Goal: Information Seeking & Learning: Compare options

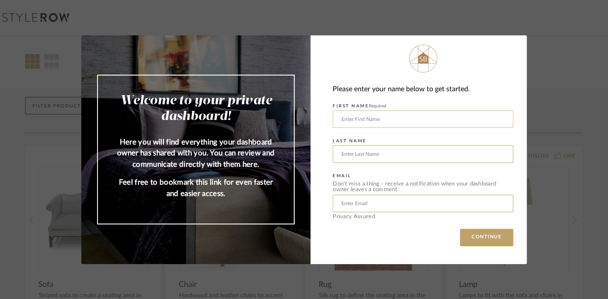
click at [369, 119] on input "text" at bounding box center [423, 119] width 180 height 17
type input "[PERSON_NAME]"
type input "[EMAIL_ADDRESS][DOMAIN_NAME]"
click at [464, 239] on button "CONTINUE" at bounding box center [486, 237] width 53 height 17
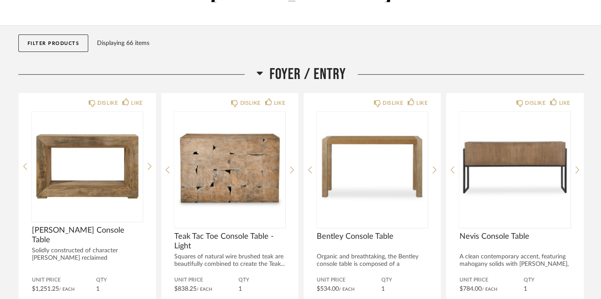
scroll to position [91, 0]
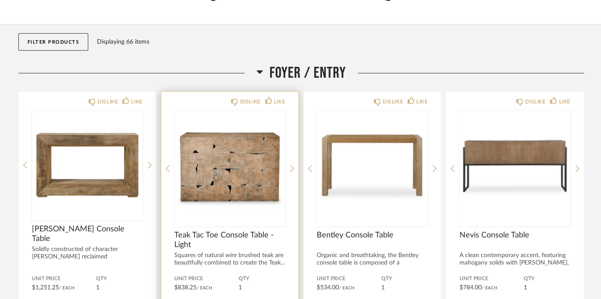
click at [254, 159] on img "0" at bounding box center [229, 165] width 111 height 109
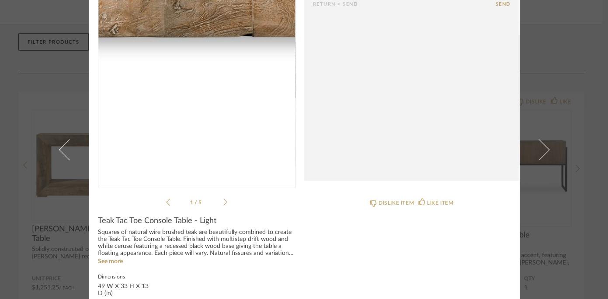
scroll to position [101, 0]
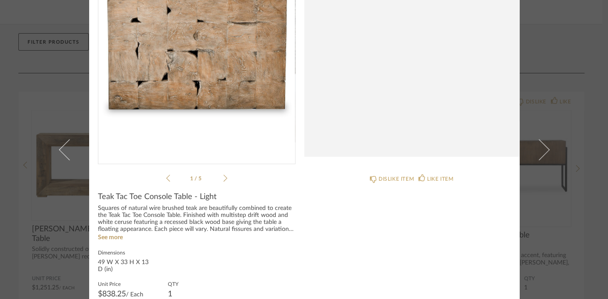
click at [225, 178] on div "1 / 5" at bounding box center [197, 57] width 198 height 253
click at [223, 178] on icon at bounding box center [225, 178] width 4 height 8
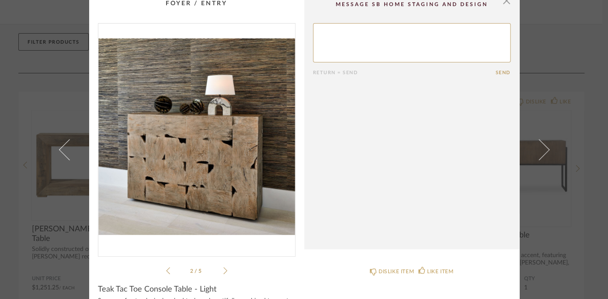
scroll to position [7, 0]
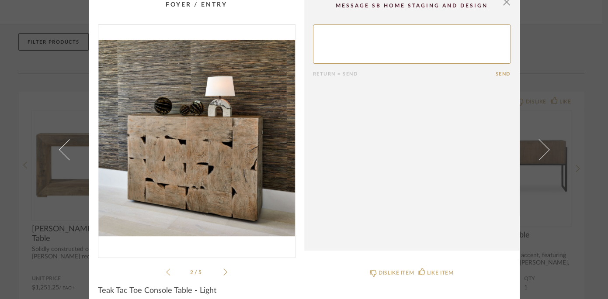
click at [223, 270] on icon at bounding box center [225, 272] width 4 height 8
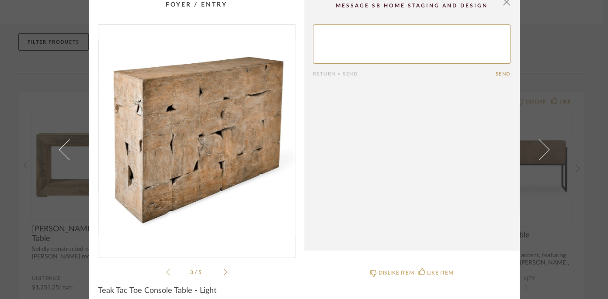
click at [223, 270] on icon at bounding box center [225, 272] width 4 height 8
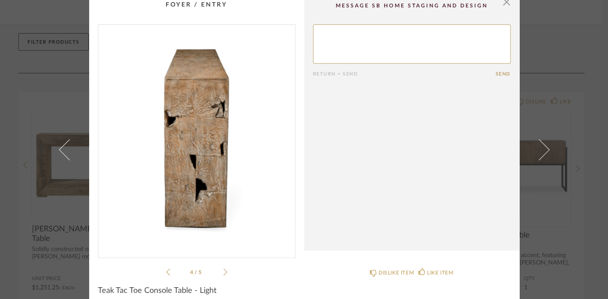
click at [223, 270] on icon at bounding box center [225, 272] width 4 height 8
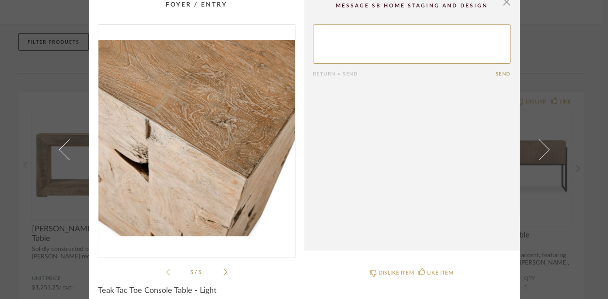
click at [223, 270] on icon at bounding box center [225, 272] width 4 height 8
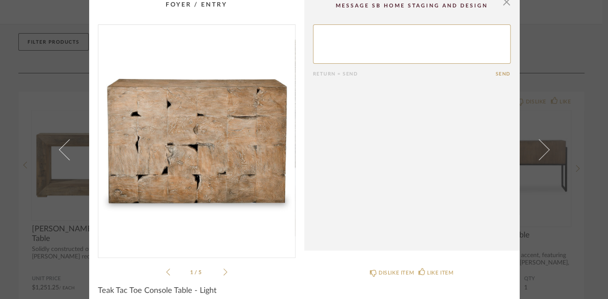
click at [223, 270] on icon at bounding box center [225, 272] width 4 height 8
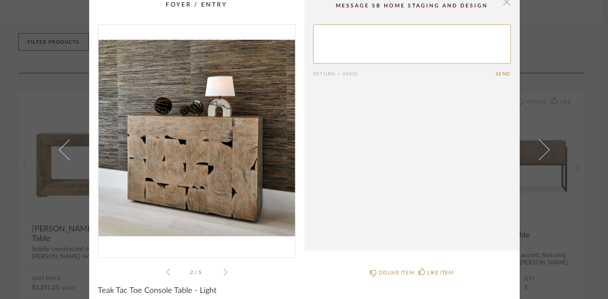
click at [502, 5] on span "button" at bounding box center [506, 1] width 17 height 17
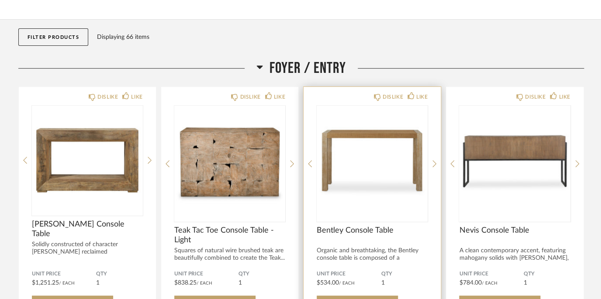
scroll to position [98, 0]
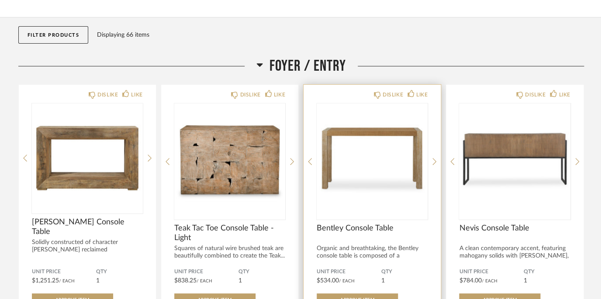
click at [365, 129] on img "0" at bounding box center [372, 158] width 111 height 109
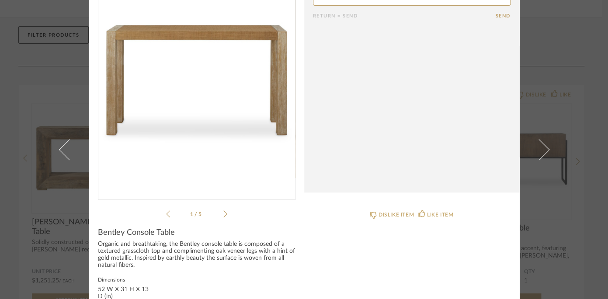
scroll to position [72, 0]
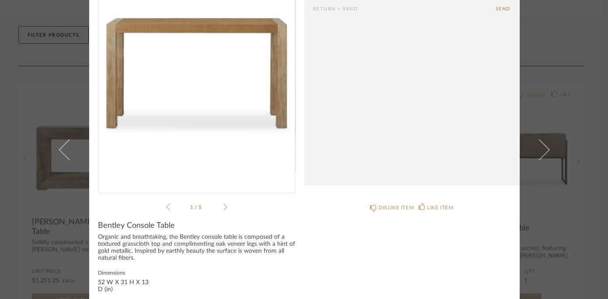
click at [223, 209] on icon at bounding box center [225, 207] width 4 height 8
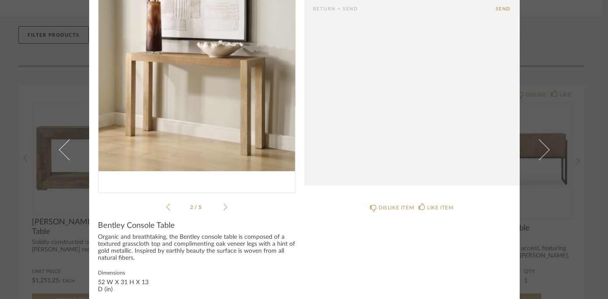
click at [223, 209] on icon at bounding box center [225, 207] width 4 height 8
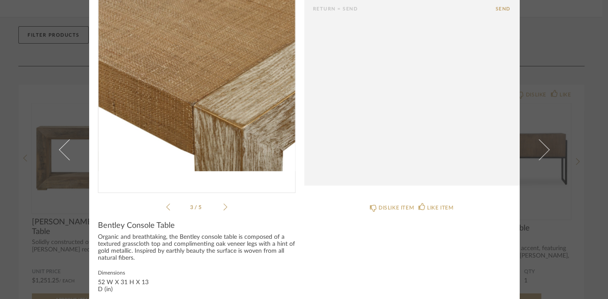
click at [223, 209] on icon at bounding box center [225, 207] width 4 height 8
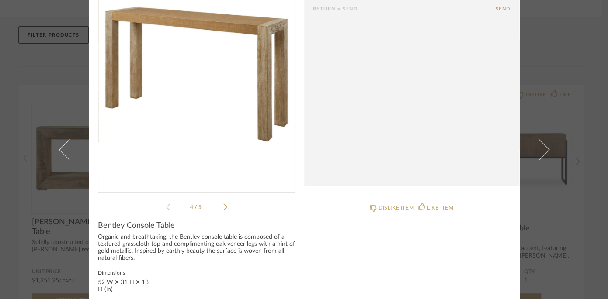
click at [223, 209] on icon at bounding box center [225, 207] width 4 height 8
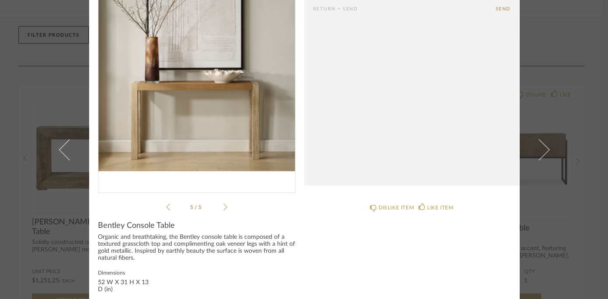
click at [223, 209] on icon at bounding box center [225, 207] width 4 height 8
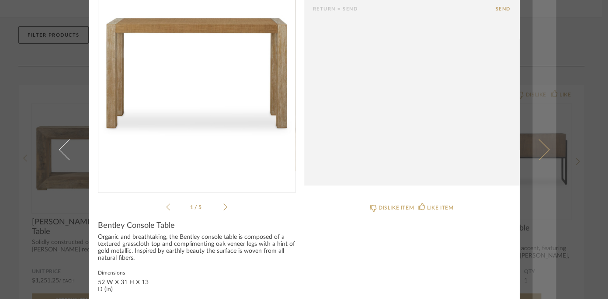
click at [537, 62] on link at bounding box center [544, 149] width 24 height 299
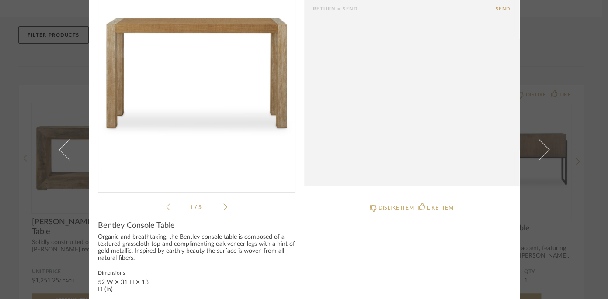
scroll to position [0, 0]
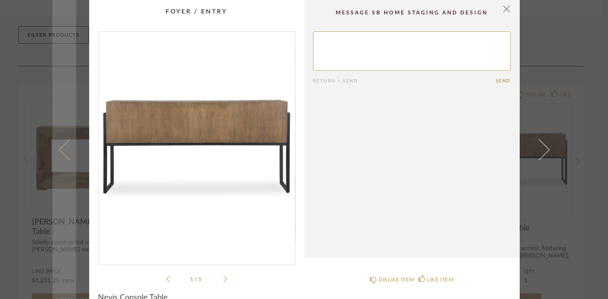
click at [53, 85] on link at bounding box center [64, 149] width 24 height 299
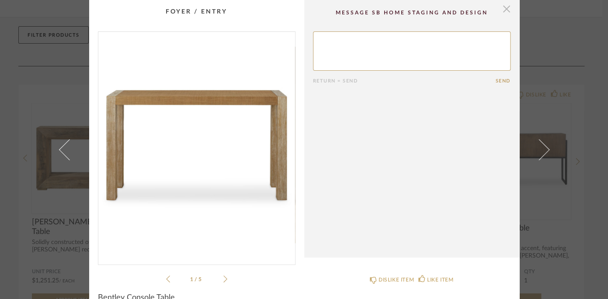
click at [501, 6] on span "button" at bounding box center [506, 8] width 17 height 17
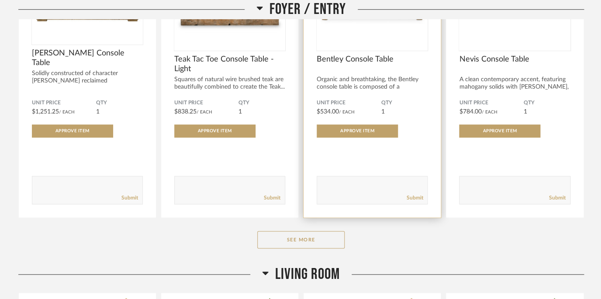
scroll to position [294, 0]
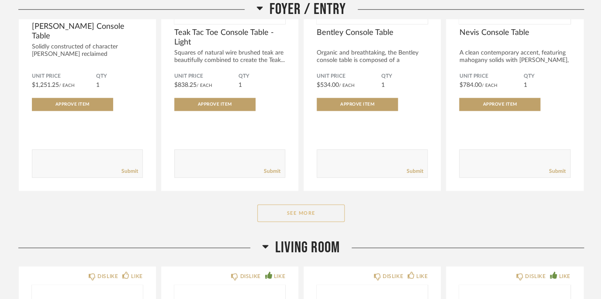
click at [333, 205] on button "See More" at bounding box center [300, 213] width 87 height 17
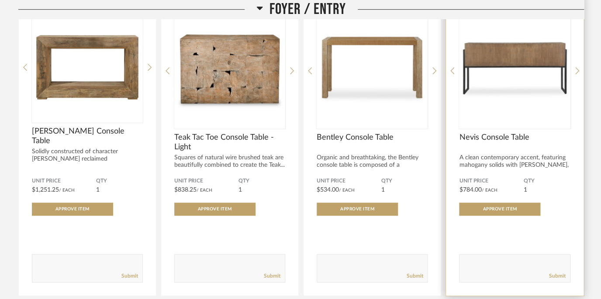
scroll to position [112, 0]
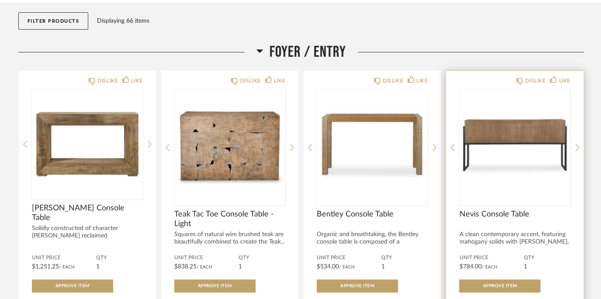
click at [502, 114] on img "0" at bounding box center [514, 144] width 111 height 109
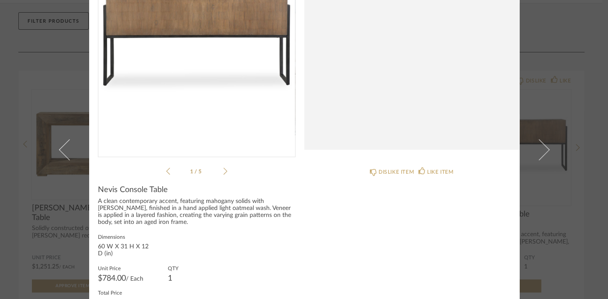
scroll to position [65, 0]
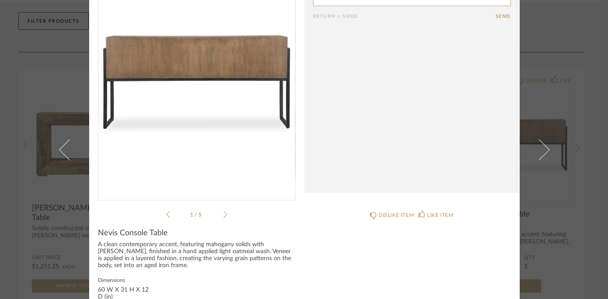
click at [223, 215] on icon at bounding box center [225, 215] width 4 height 8
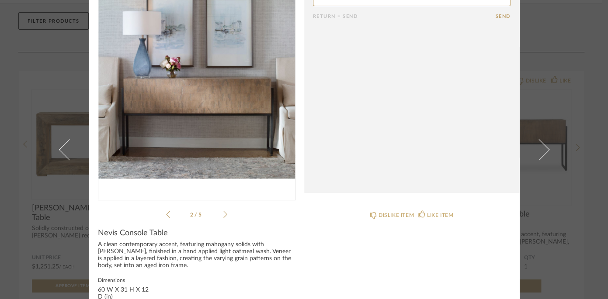
click at [223, 215] on icon at bounding box center [225, 215] width 4 height 8
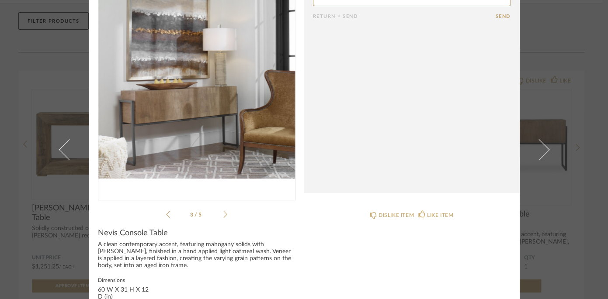
click at [223, 215] on icon at bounding box center [225, 215] width 4 height 8
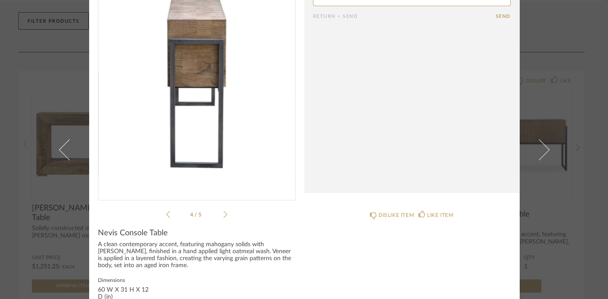
click at [223, 215] on icon at bounding box center [225, 215] width 4 height 8
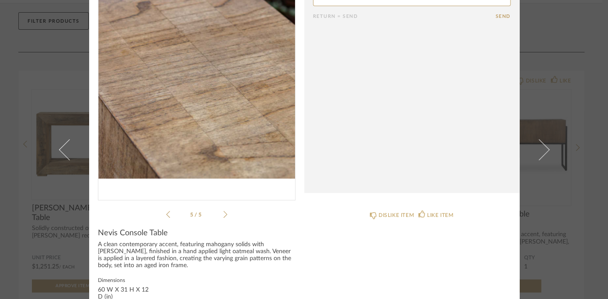
click at [223, 215] on icon at bounding box center [225, 215] width 4 height 8
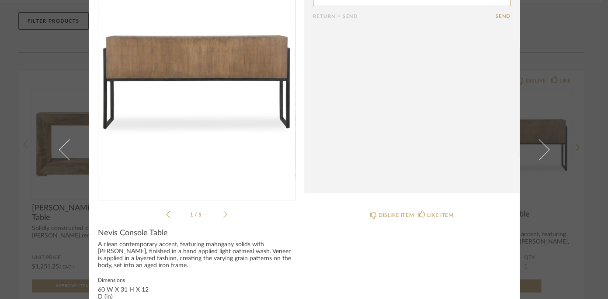
click at [223, 215] on icon at bounding box center [225, 215] width 4 height 8
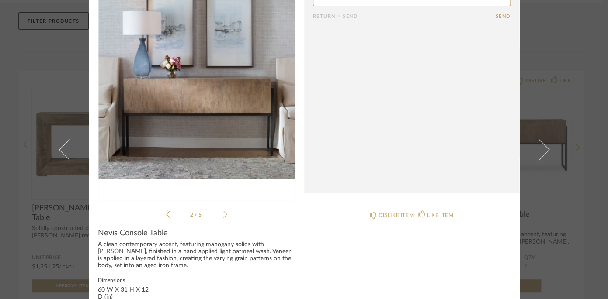
scroll to position [0, 0]
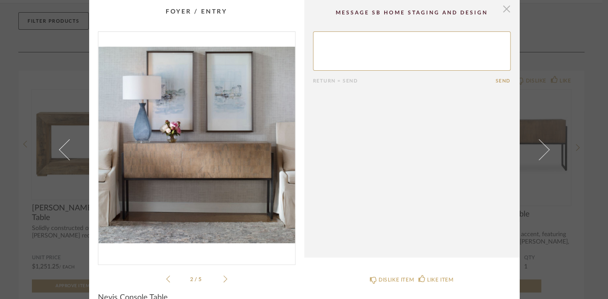
click at [500, 14] on span "button" at bounding box center [506, 8] width 17 height 17
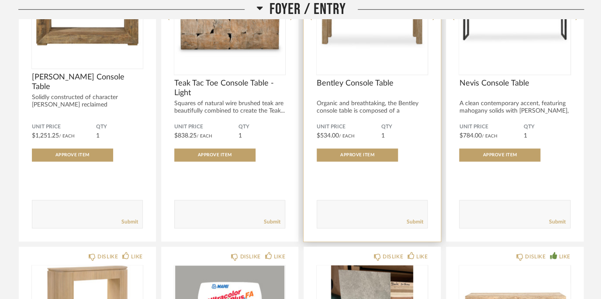
scroll to position [294, 0]
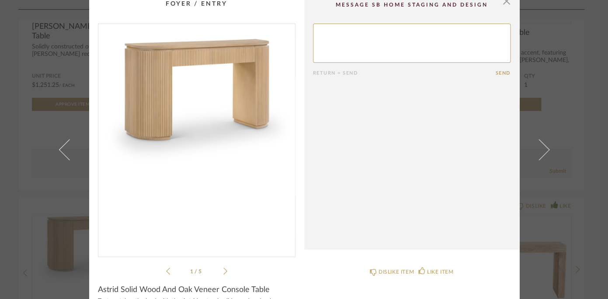
scroll to position [7, 0]
click at [223, 272] on icon at bounding box center [225, 272] width 4 height 8
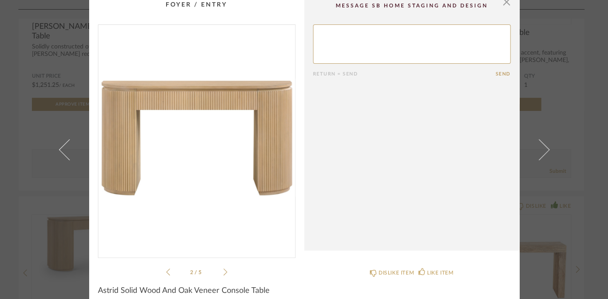
click at [223, 272] on icon at bounding box center [225, 272] width 4 height 8
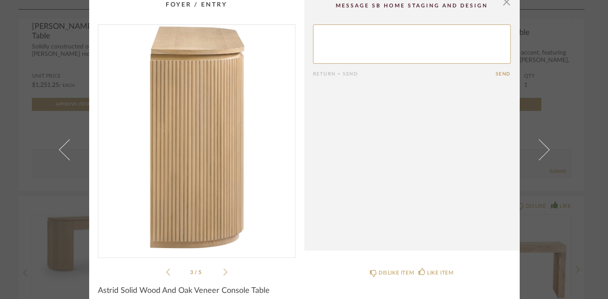
click at [223, 272] on icon at bounding box center [225, 272] width 4 height 8
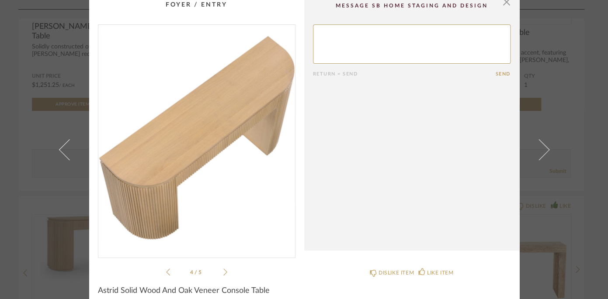
click at [223, 272] on icon at bounding box center [225, 272] width 4 height 8
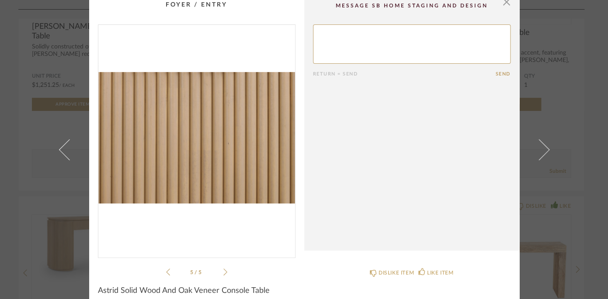
click at [223, 272] on icon at bounding box center [225, 272] width 4 height 8
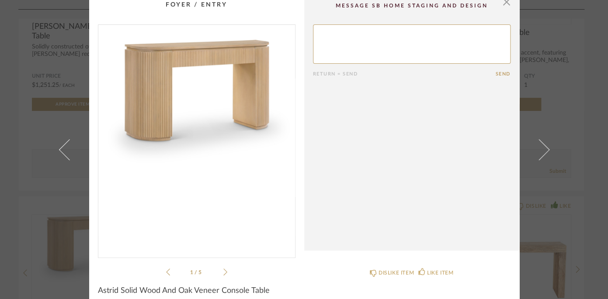
click at [223, 272] on icon at bounding box center [225, 272] width 4 height 8
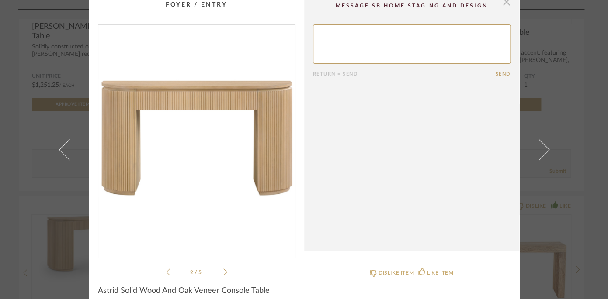
click at [503, 6] on span "button" at bounding box center [506, 1] width 17 height 17
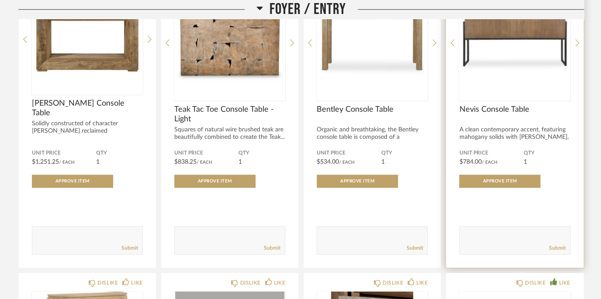
scroll to position [126, 0]
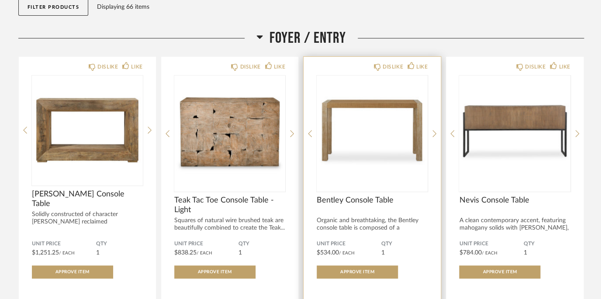
click at [385, 143] on img "0" at bounding box center [372, 130] width 111 height 109
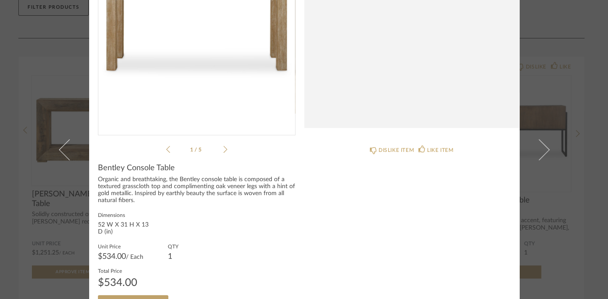
scroll to position [0, 0]
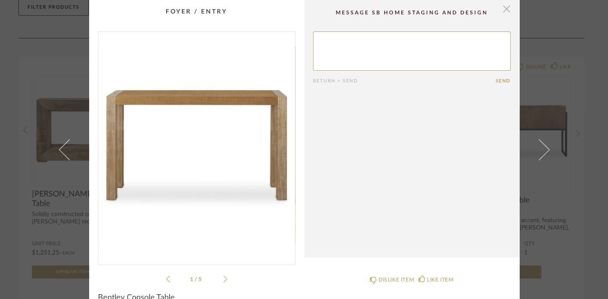
click at [506, 12] on span "button" at bounding box center [506, 8] width 17 height 17
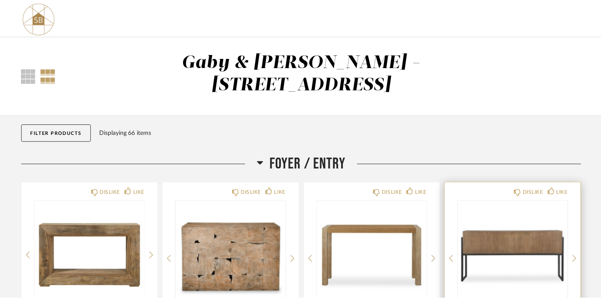
scroll to position [126, 0]
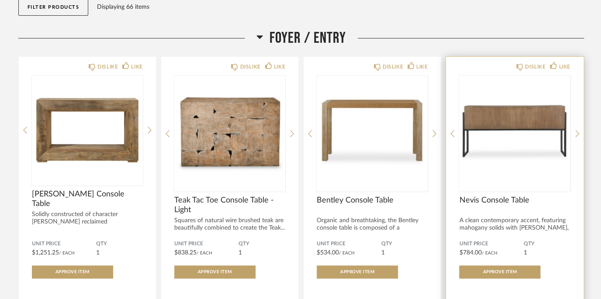
click at [517, 98] on img "0" at bounding box center [514, 130] width 111 height 109
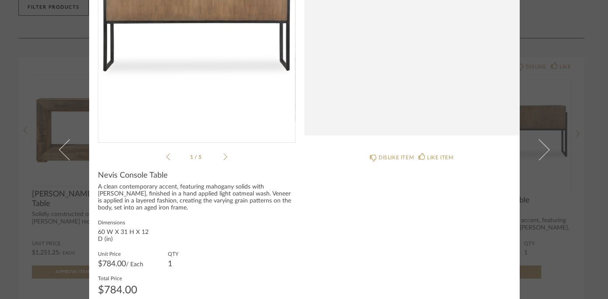
scroll to position [0, 0]
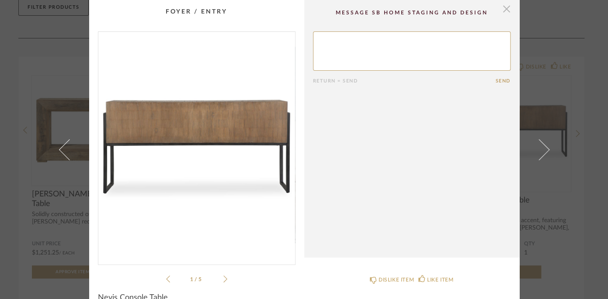
click at [503, 14] on span "button" at bounding box center [506, 8] width 17 height 17
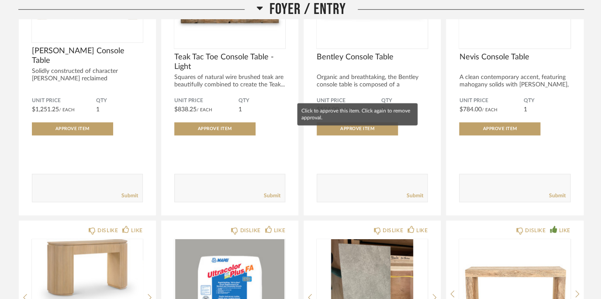
scroll to position [287, 0]
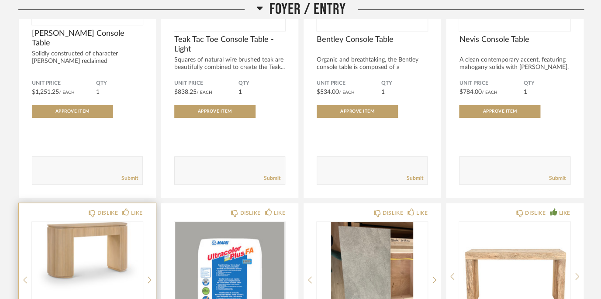
click at [128, 222] on img "0" at bounding box center [87, 276] width 111 height 109
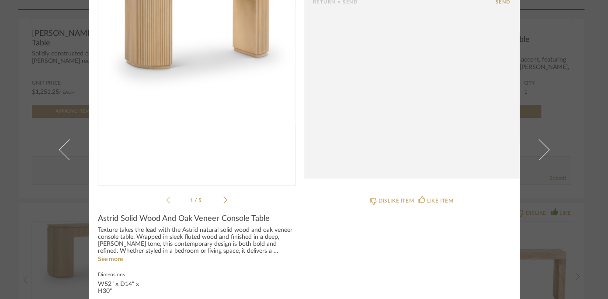
scroll to position [0, 0]
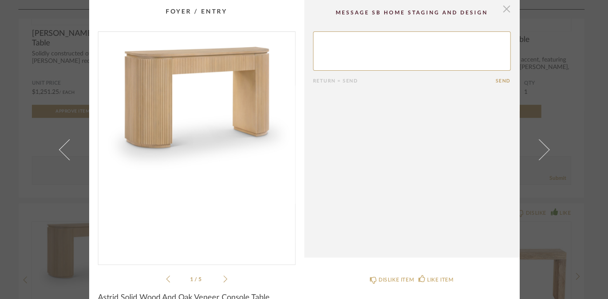
click at [502, 15] on span "button" at bounding box center [506, 8] width 17 height 17
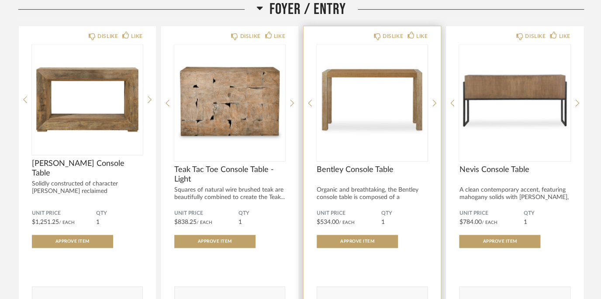
scroll to position [105, 0]
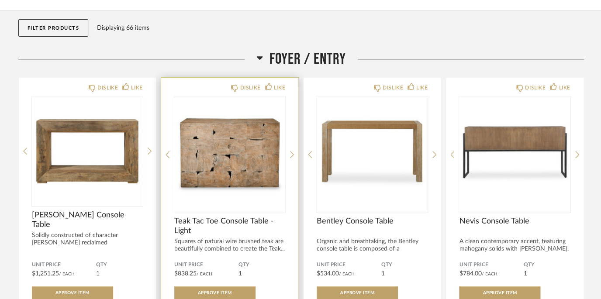
click at [248, 127] on img "0" at bounding box center [229, 151] width 111 height 109
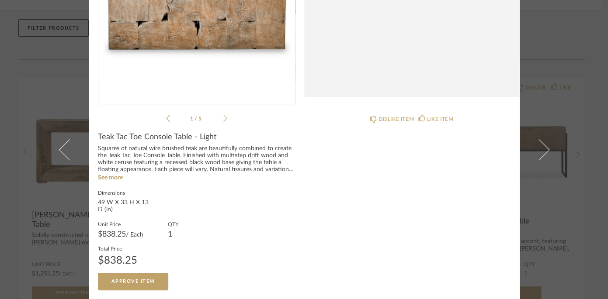
scroll to position [10, 0]
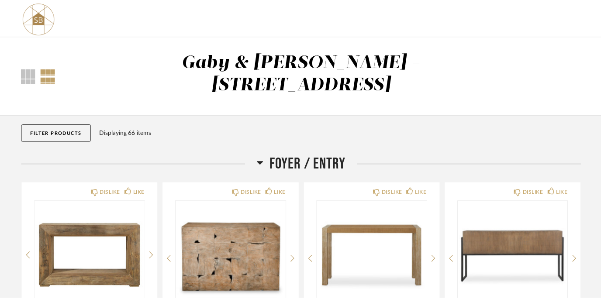
scroll to position [105, 0]
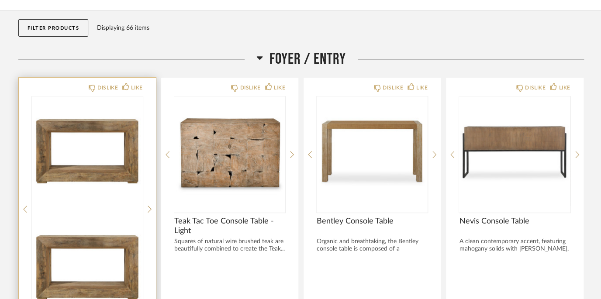
click at [131, 213] on img at bounding box center [87, 267] width 111 height 109
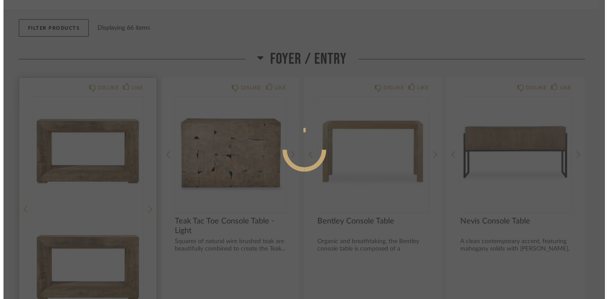
scroll to position [0, 0]
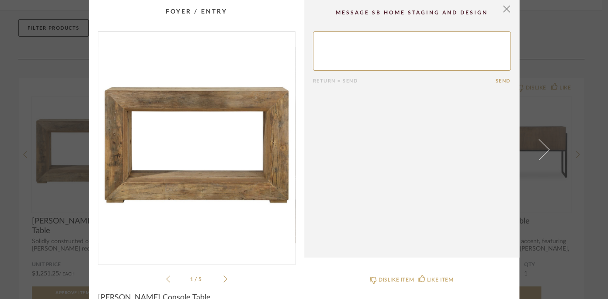
click at [223, 281] on icon at bounding box center [225, 279] width 4 height 8
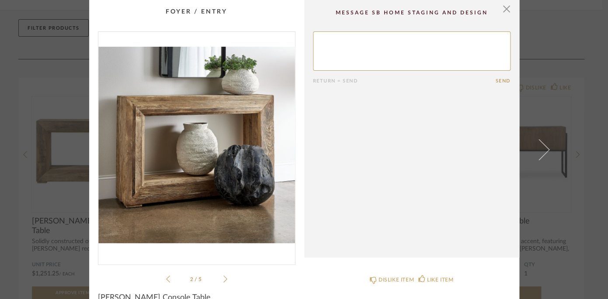
click at [223, 281] on icon at bounding box center [225, 279] width 4 height 8
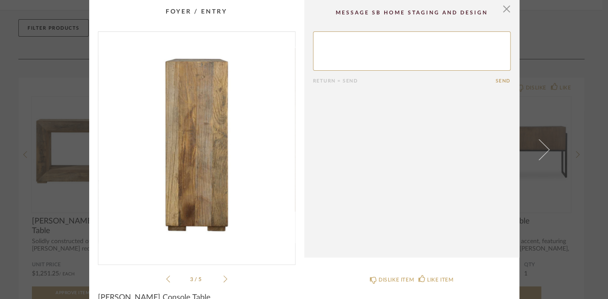
click at [223, 281] on icon at bounding box center [225, 279] width 4 height 8
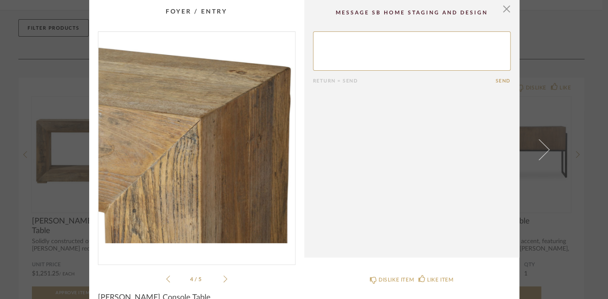
click at [223, 281] on icon at bounding box center [225, 279] width 4 height 8
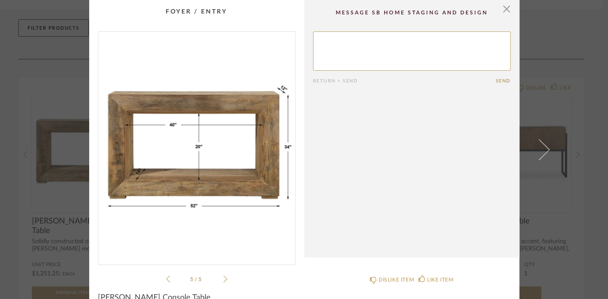
click at [223, 281] on icon at bounding box center [225, 279] width 4 height 8
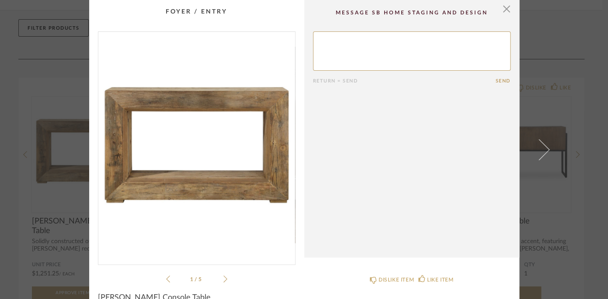
click at [170, 281] on li "1 / 5" at bounding box center [196, 279] width 53 height 10
click at [166, 279] on ul "1 / 5" at bounding box center [196, 279] width 61 height 10
click at [166, 280] on icon at bounding box center [168, 279] width 4 height 8
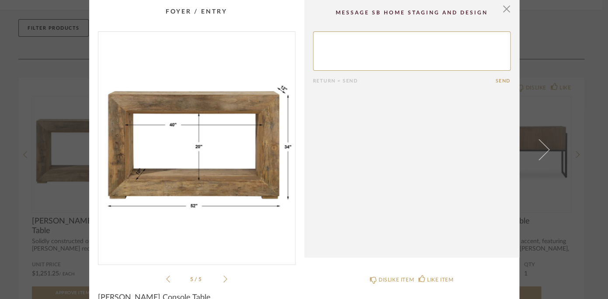
click at [223, 279] on icon at bounding box center [225, 279] width 4 height 8
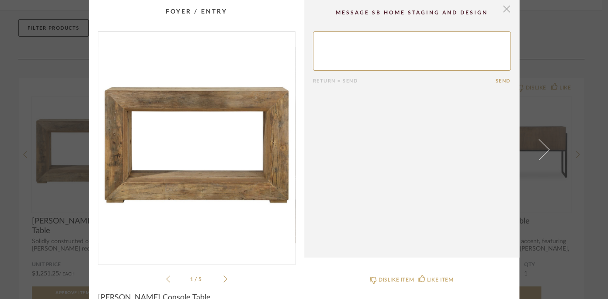
click at [503, 7] on span "button" at bounding box center [506, 8] width 17 height 17
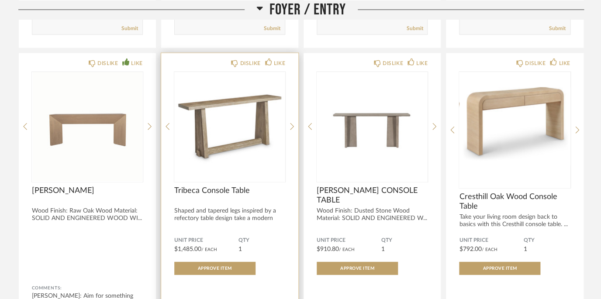
scroll to position [748, 0]
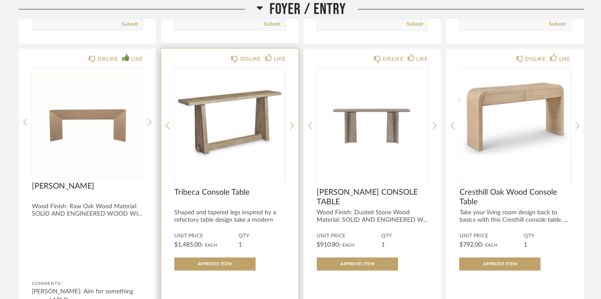
click at [226, 111] on img "0" at bounding box center [229, 122] width 111 height 109
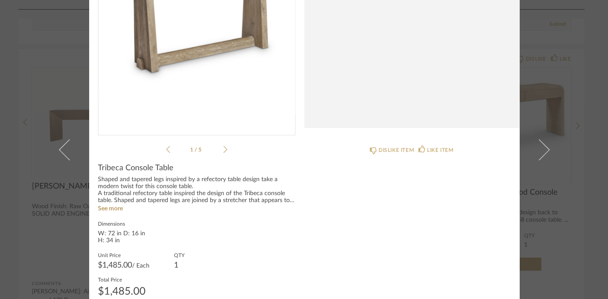
scroll to position [43, 0]
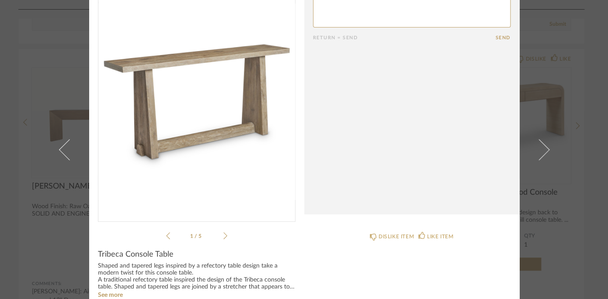
click at [223, 234] on icon at bounding box center [225, 236] width 4 height 8
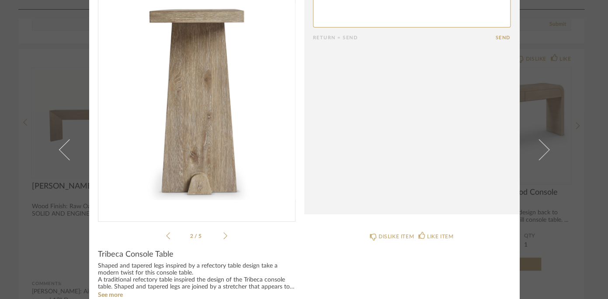
click at [223, 234] on icon at bounding box center [225, 236] width 4 height 8
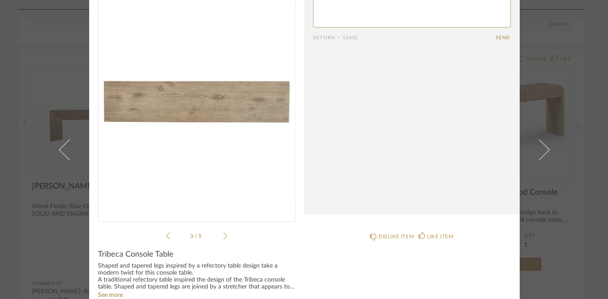
click at [223, 234] on icon at bounding box center [225, 236] width 4 height 8
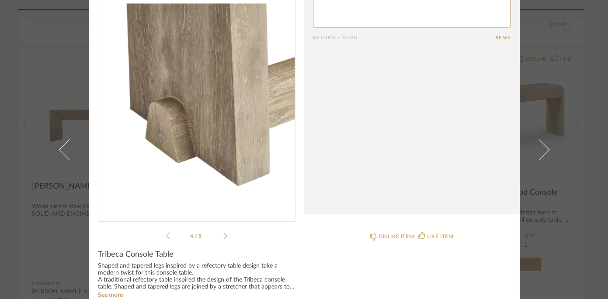
click at [223, 234] on icon at bounding box center [225, 236] width 4 height 8
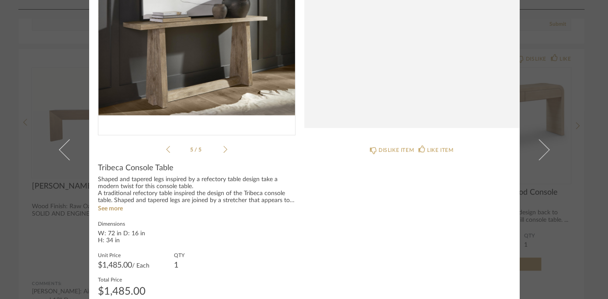
scroll to position [0, 0]
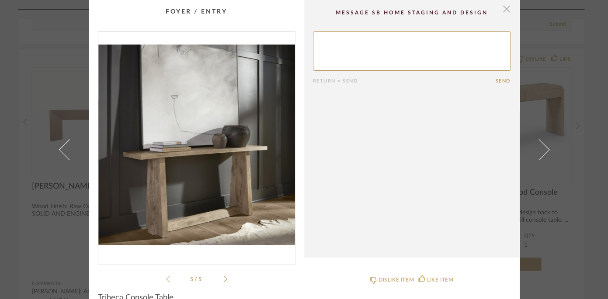
click at [499, 10] on span "button" at bounding box center [506, 8] width 17 height 17
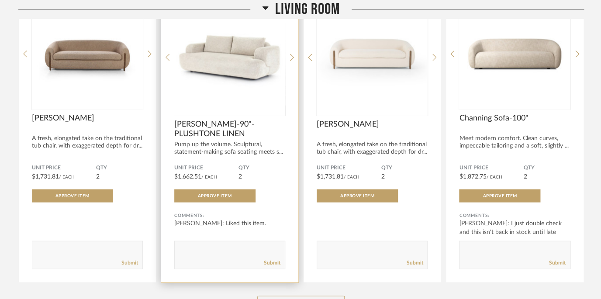
scroll to position [1871, 0]
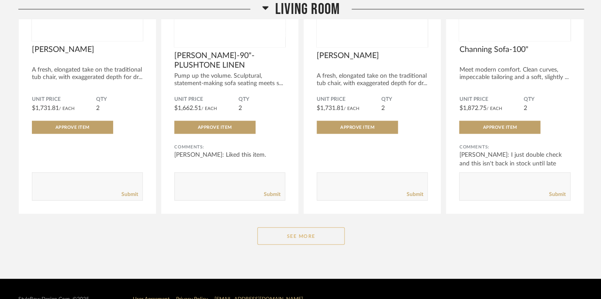
click at [284, 228] on button "See More" at bounding box center [300, 236] width 87 height 17
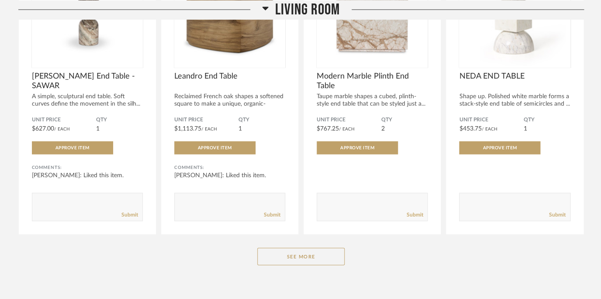
scroll to position [3094, 0]
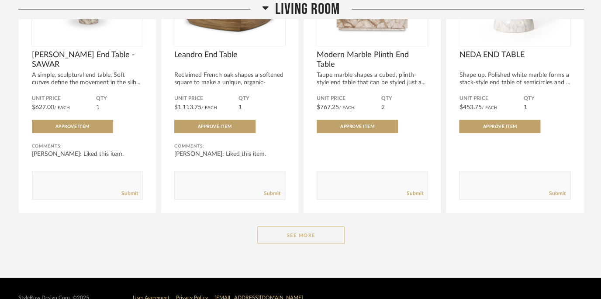
click at [316, 227] on button "See More" at bounding box center [300, 235] width 87 height 17
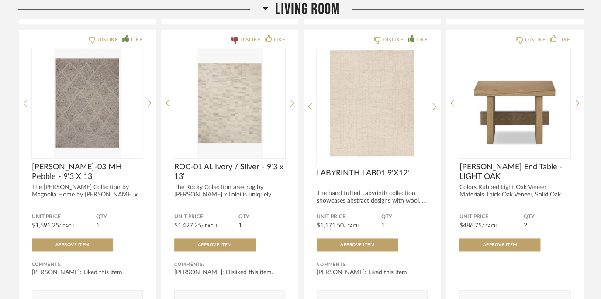
scroll to position [2668, 0]
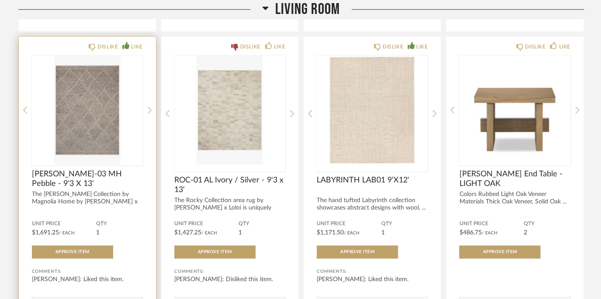
click at [107, 114] on img "0" at bounding box center [87, 109] width 111 height 109
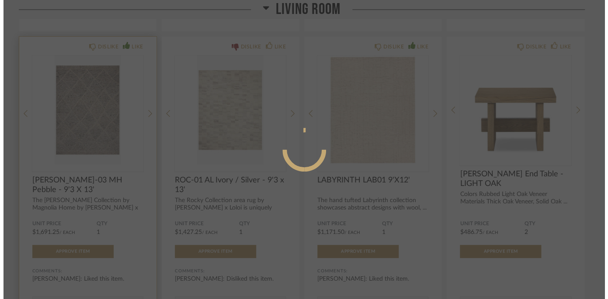
scroll to position [0, 0]
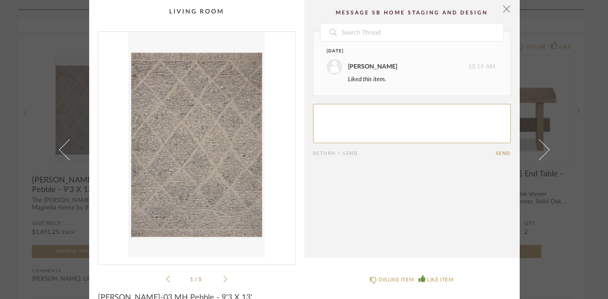
click at [223, 277] on icon at bounding box center [225, 279] width 4 height 8
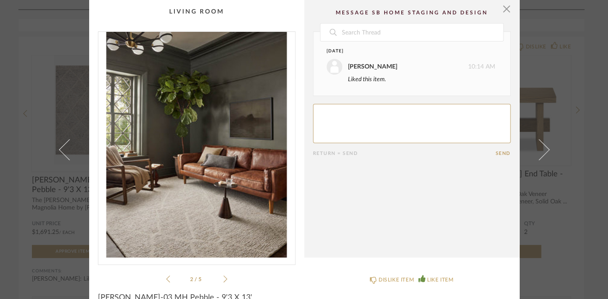
click at [223, 277] on icon at bounding box center [225, 279] width 4 height 8
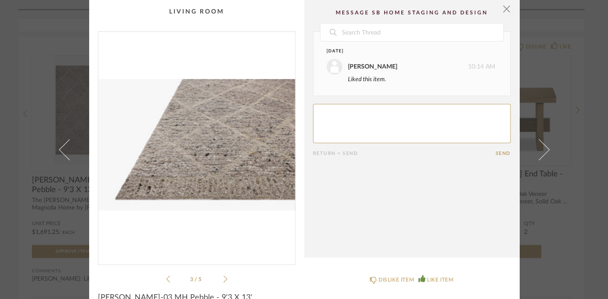
click at [223, 277] on icon at bounding box center [225, 279] width 4 height 8
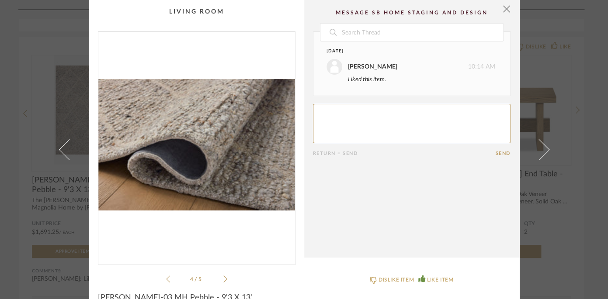
click at [223, 277] on icon at bounding box center [225, 279] width 4 height 8
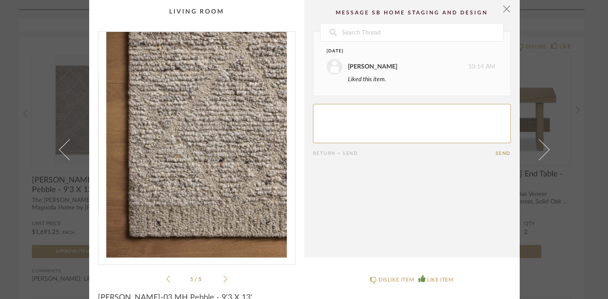
click at [223, 277] on icon at bounding box center [225, 279] width 4 height 8
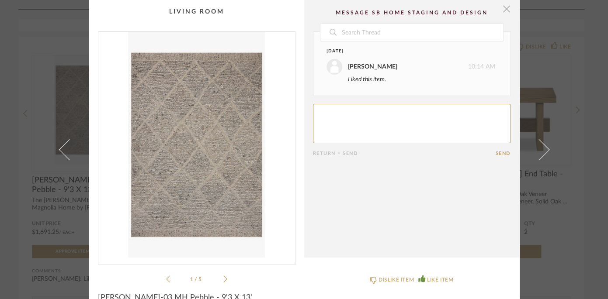
click at [503, 13] on span "button" at bounding box center [506, 8] width 17 height 17
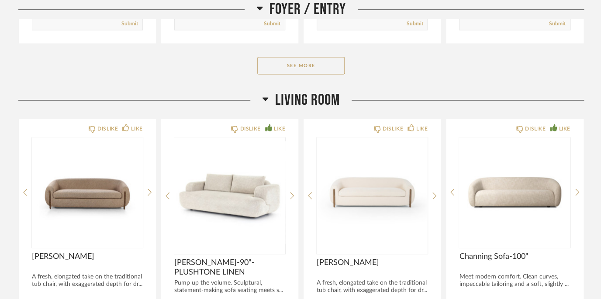
scroll to position [1724, 0]
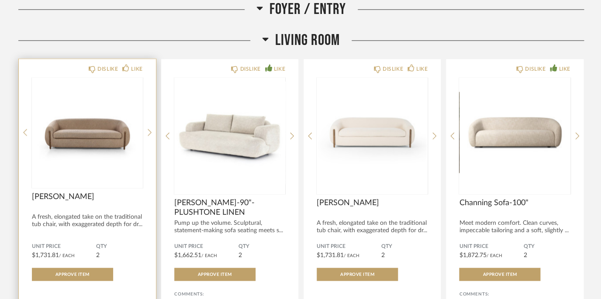
click at [129, 123] on img "0" at bounding box center [87, 132] width 111 height 109
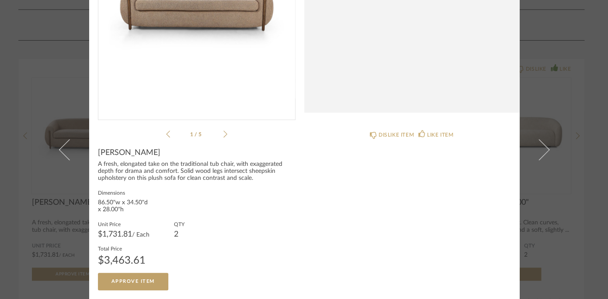
scroll to position [66, 0]
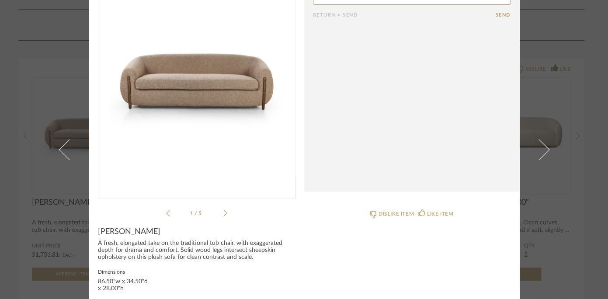
click at [223, 214] on icon at bounding box center [225, 213] width 4 height 8
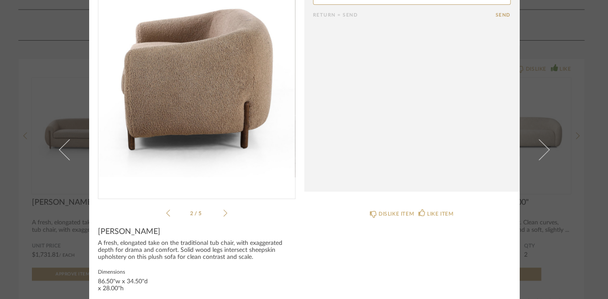
click at [223, 214] on icon at bounding box center [225, 213] width 4 height 8
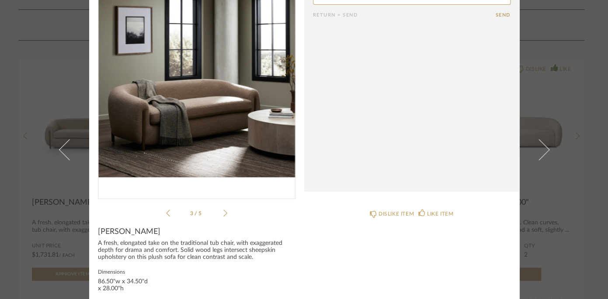
click at [223, 214] on icon at bounding box center [225, 213] width 4 height 8
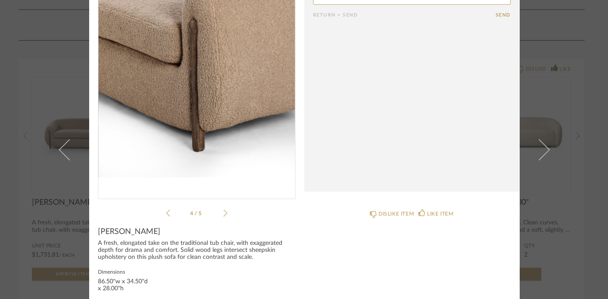
click at [223, 214] on icon at bounding box center [225, 213] width 4 height 8
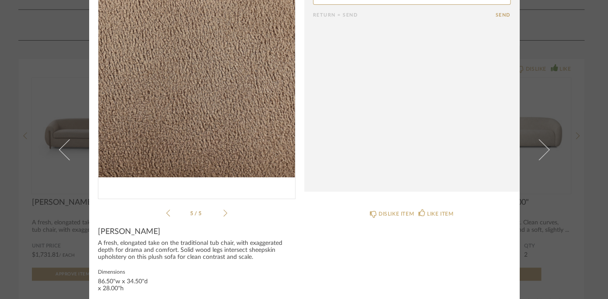
click at [223, 214] on icon at bounding box center [225, 213] width 4 height 8
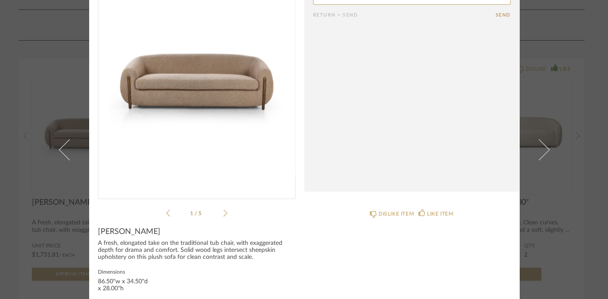
scroll to position [0, 0]
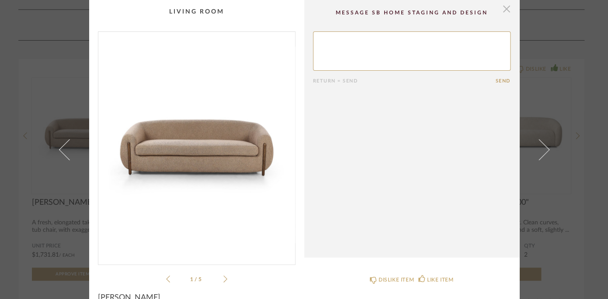
click at [501, 9] on span "button" at bounding box center [506, 8] width 17 height 17
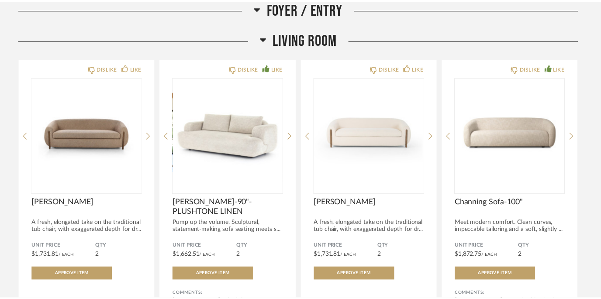
scroll to position [1724, 0]
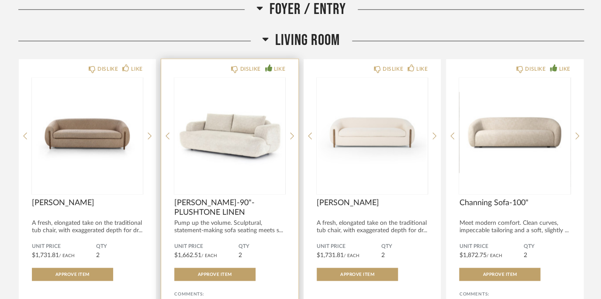
click at [256, 120] on img "0" at bounding box center [229, 132] width 111 height 109
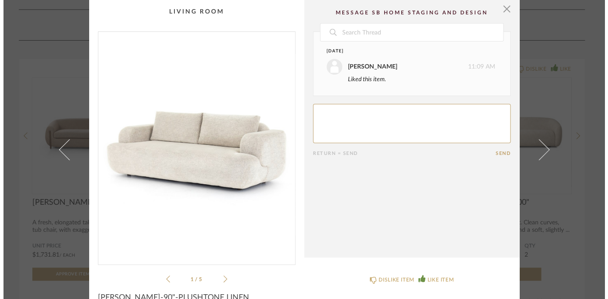
scroll to position [0, 0]
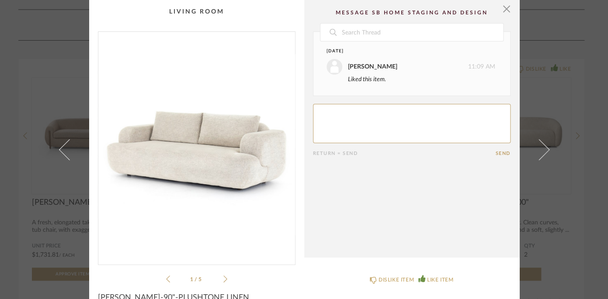
click at [223, 278] on icon at bounding box center [225, 279] width 4 height 8
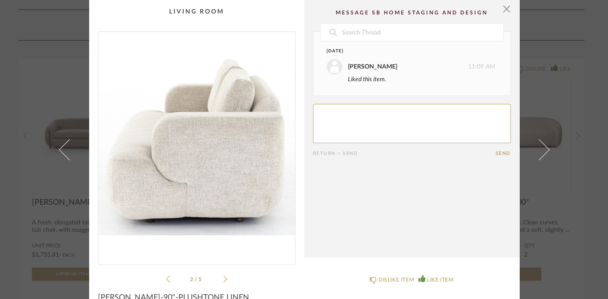
click at [223, 278] on icon at bounding box center [225, 279] width 4 height 8
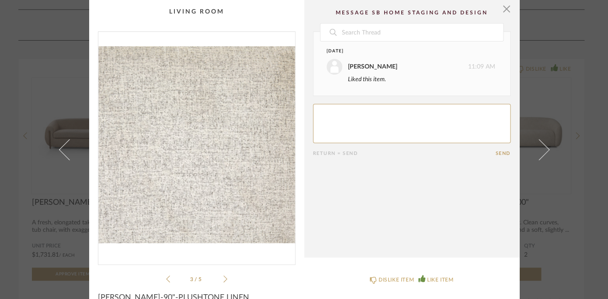
click at [223, 278] on icon at bounding box center [225, 279] width 4 height 8
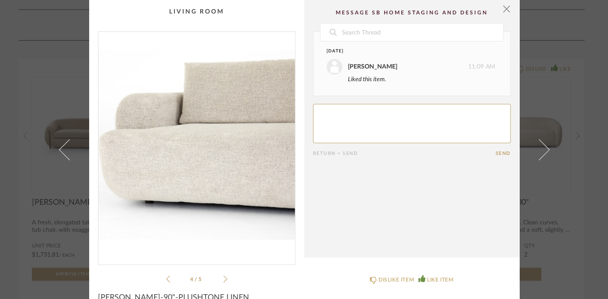
click at [223, 278] on icon at bounding box center [225, 279] width 4 height 8
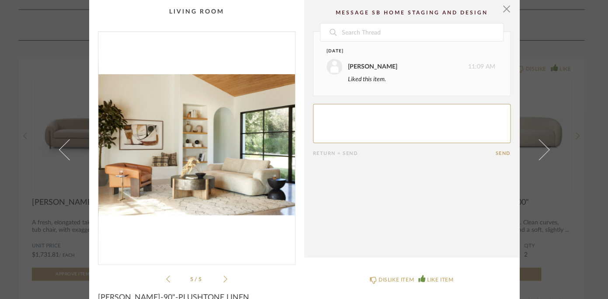
click at [223, 278] on icon at bounding box center [225, 279] width 4 height 8
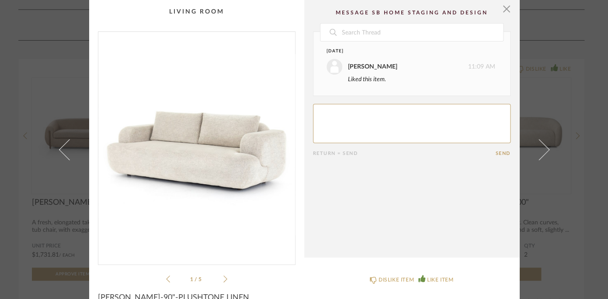
click at [223, 278] on icon at bounding box center [225, 279] width 4 height 8
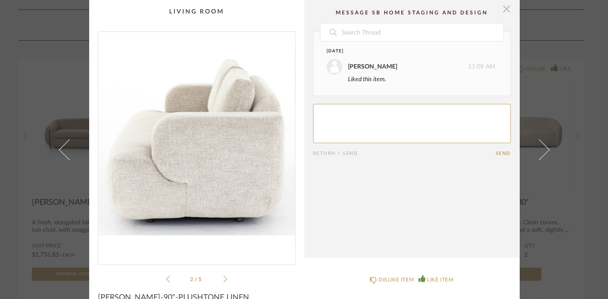
click at [503, 6] on span "button" at bounding box center [506, 8] width 17 height 17
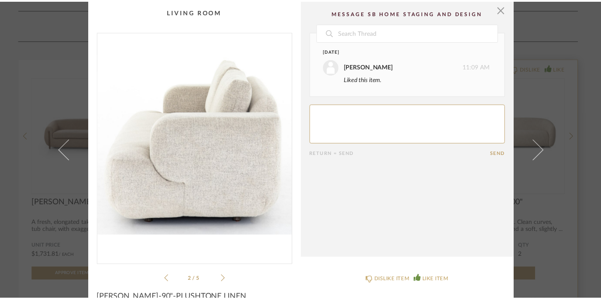
scroll to position [1724, 0]
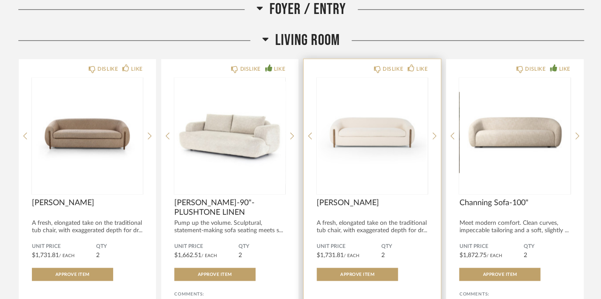
click at [349, 108] on img "0" at bounding box center [372, 132] width 111 height 109
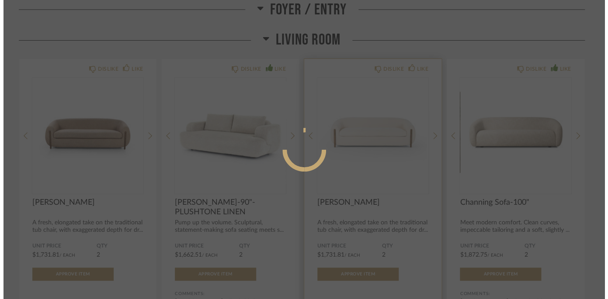
scroll to position [0, 0]
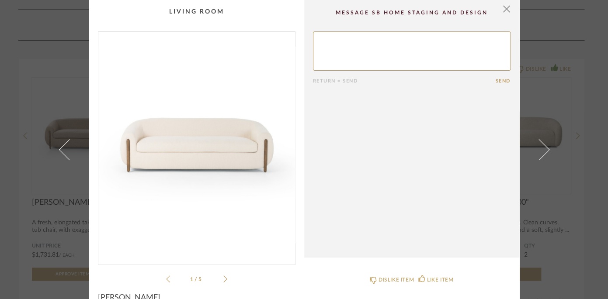
click at [223, 280] on icon at bounding box center [225, 279] width 4 height 8
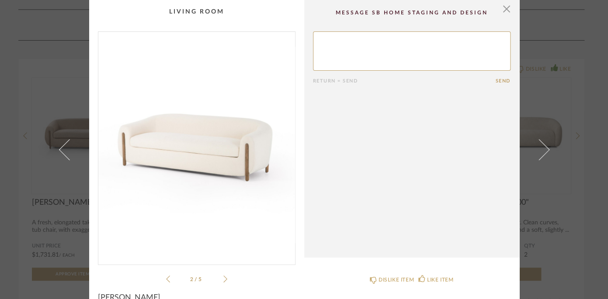
click at [223, 280] on icon at bounding box center [225, 279] width 4 height 8
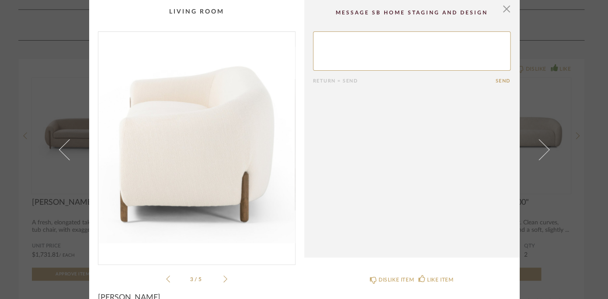
click at [223, 280] on icon at bounding box center [225, 279] width 4 height 8
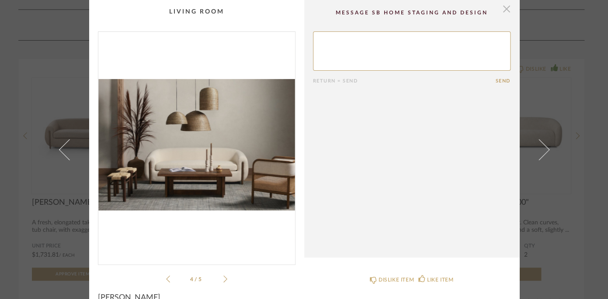
click at [504, 11] on span "button" at bounding box center [506, 8] width 17 height 17
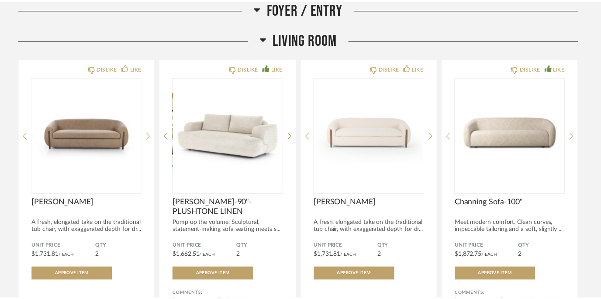
scroll to position [1724, 0]
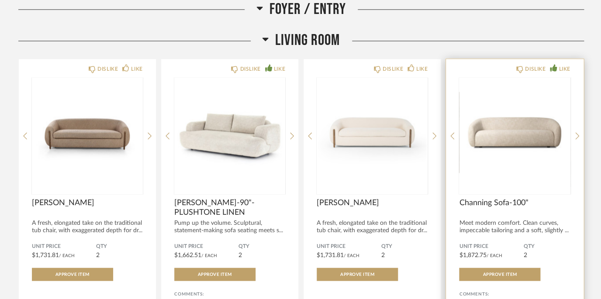
click at [499, 112] on img "0" at bounding box center [514, 132] width 111 height 109
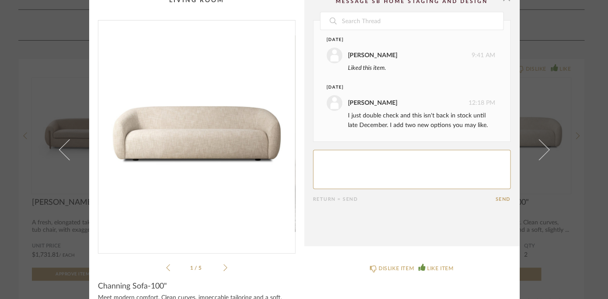
scroll to position [36, 0]
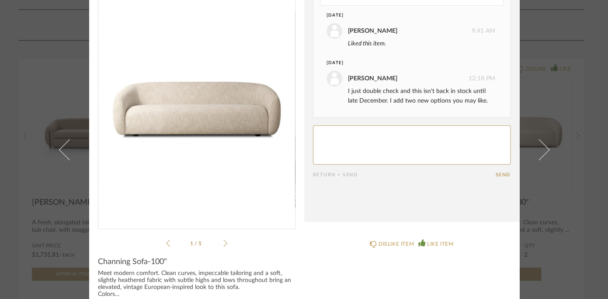
click at [219, 243] on li "1 / 5" at bounding box center [196, 243] width 53 height 10
click at [223, 243] on icon at bounding box center [225, 243] width 4 height 8
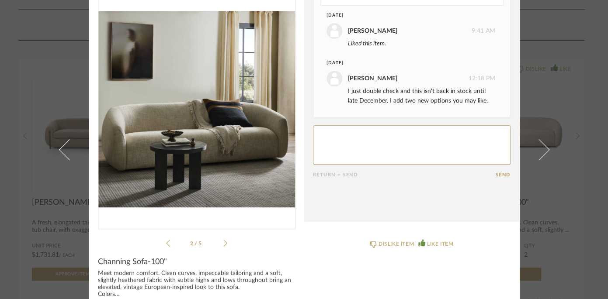
click at [223, 243] on icon at bounding box center [225, 243] width 4 height 8
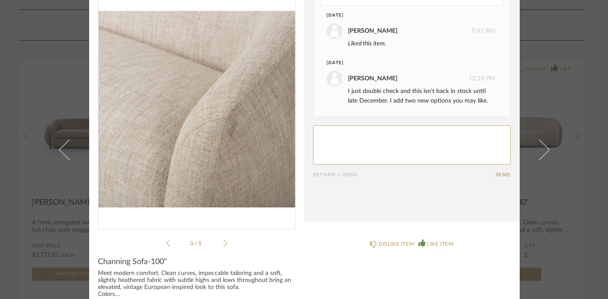
click at [223, 243] on icon at bounding box center [225, 243] width 4 height 8
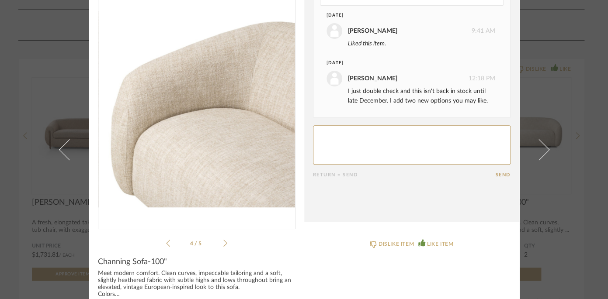
click at [223, 243] on icon at bounding box center [225, 243] width 4 height 8
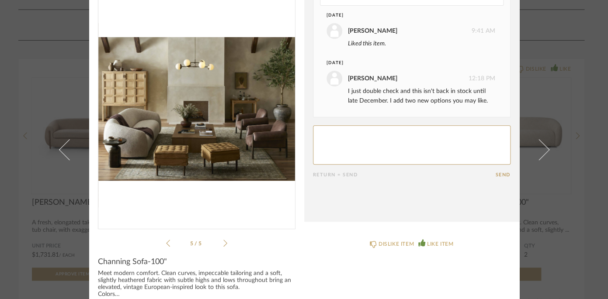
click at [223, 243] on icon at bounding box center [225, 243] width 4 height 8
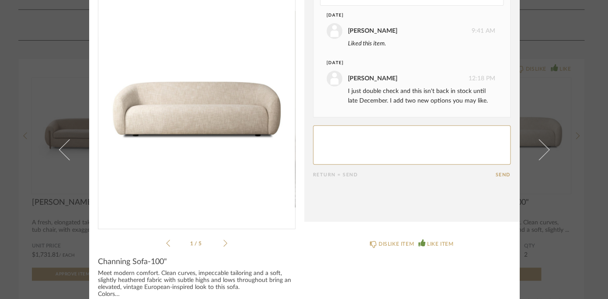
scroll to position [0, 0]
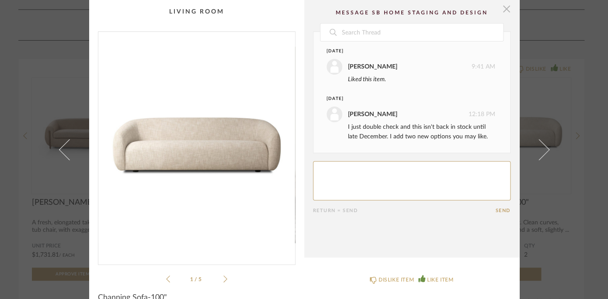
click at [503, 12] on span "button" at bounding box center [506, 8] width 17 height 17
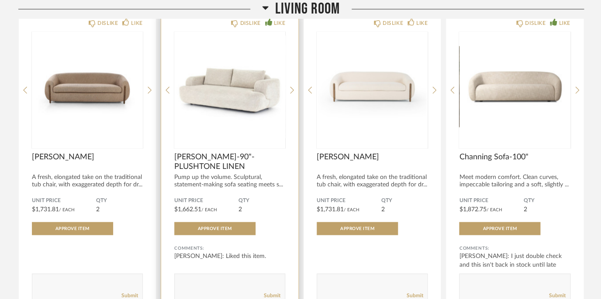
scroll to position [1773, 0]
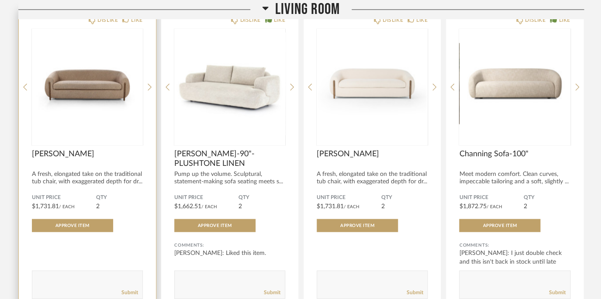
click at [100, 112] on img "0" at bounding box center [87, 83] width 111 height 109
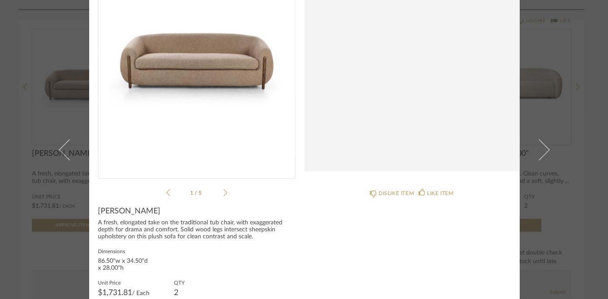
scroll to position [0, 0]
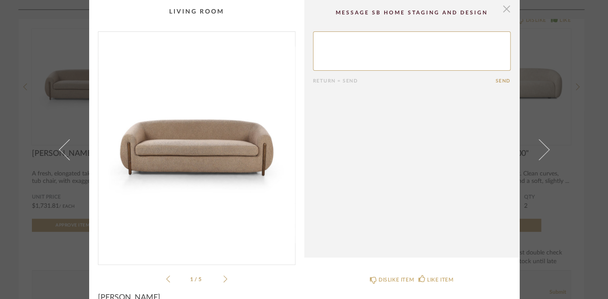
click at [504, 9] on span "button" at bounding box center [506, 8] width 17 height 17
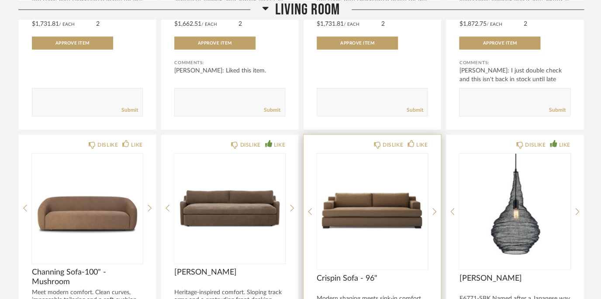
scroll to position [1976, 0]
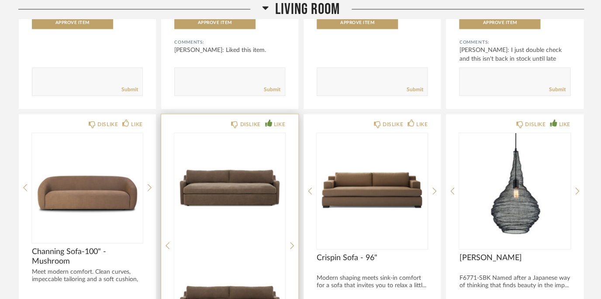
click at [248, 250] on img at bounding box center [229, 304] width 111 height 109
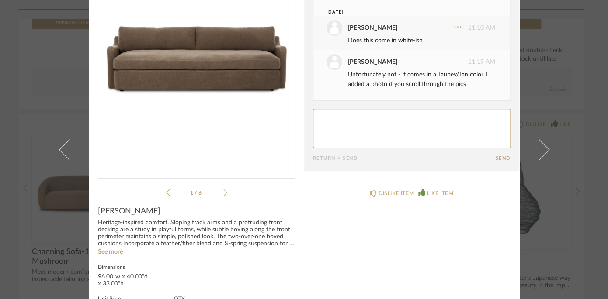
scroll to position [0, 0]
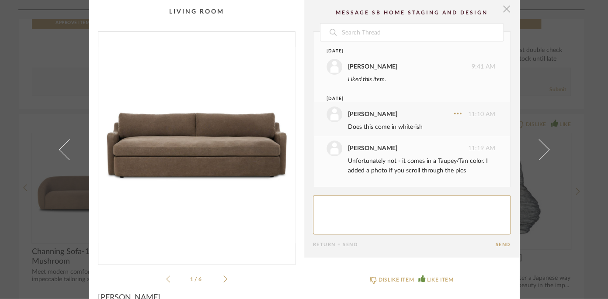
click at [499, 10] on span "button" at bounding box center [506, 8] width 17 height 17
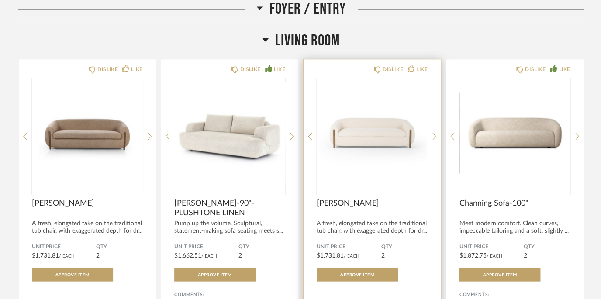
scroll to position [1724, 0]
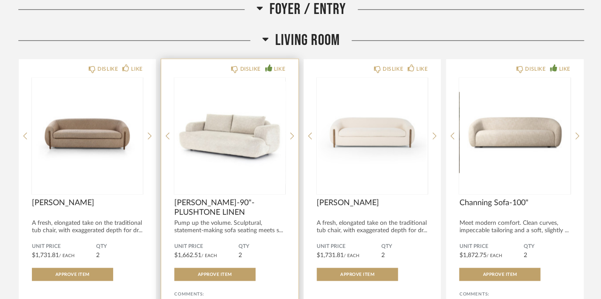
click at [268, 149] on img "0" at bounding box center [229, 132] width 111 height 109
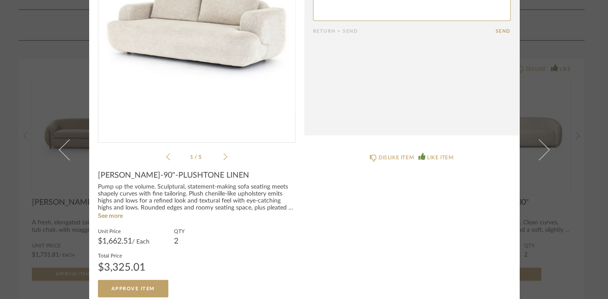
scroll to position [129, 0]
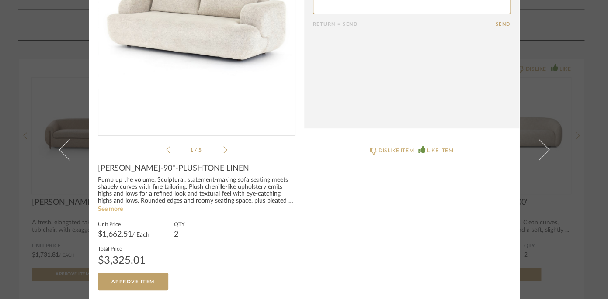
click at [115, 209] on link "See more" at bounding box center [110, 209] width 25 height 6
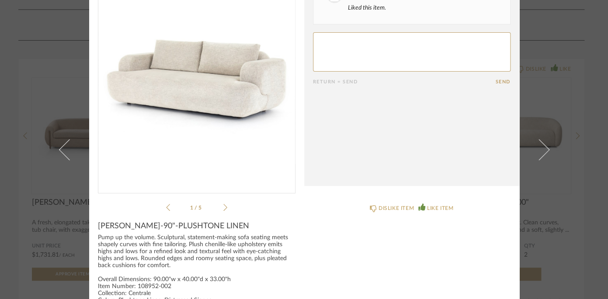
scroll to position [0, 0]
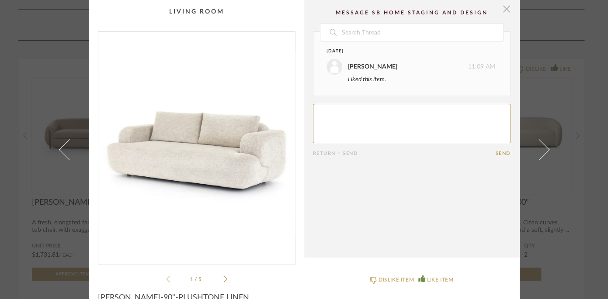
click at [507, 10] on span "button" at bounding box center [506, 8] width 17 height 17
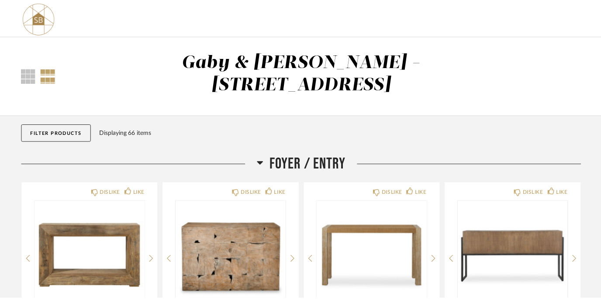
scroll to position [1724, 0]
